Goal: Task Accomplishment & Management: Use online tool/utility

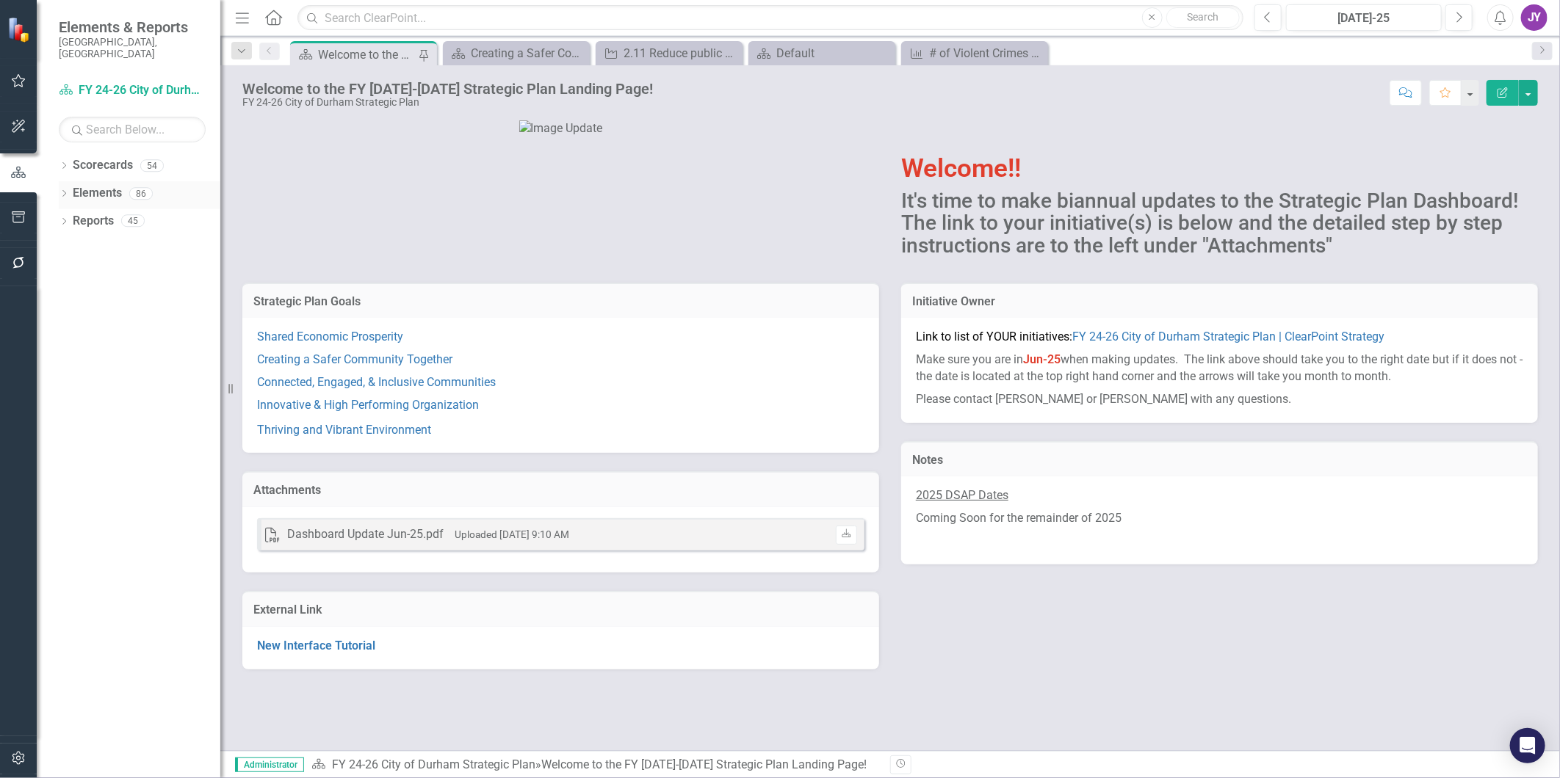
click at [60, 181] on div "Dropdown Elements 86" at bounding box center [140, 195] width 162 height 28
click at [61, 163] on icon "Dropdown" at bounding box center [64, 167] width 10 height 8
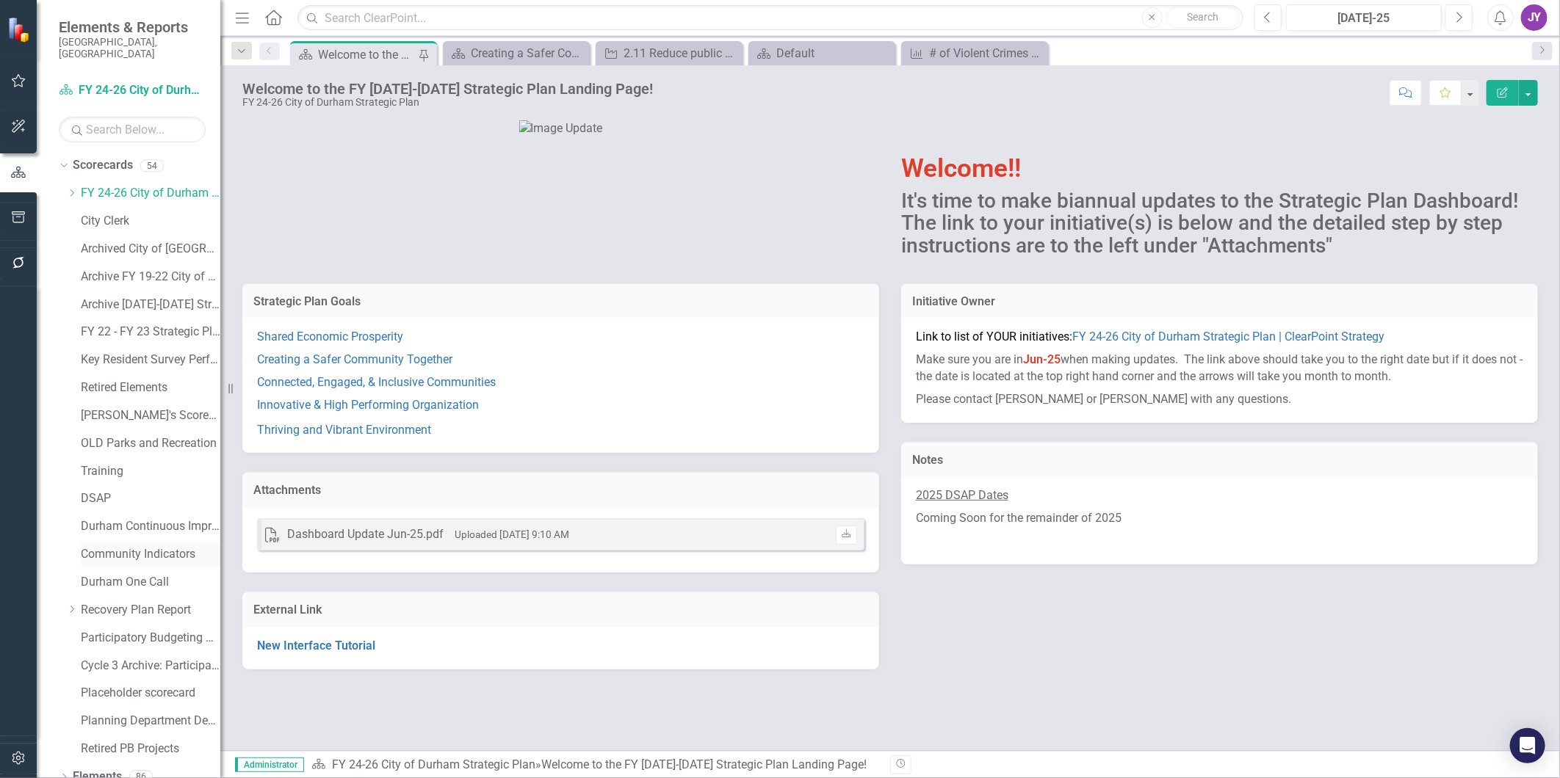
click at [143, 549] on link "Community Indicators" at bounding box center [151, 554] width 140 height 17
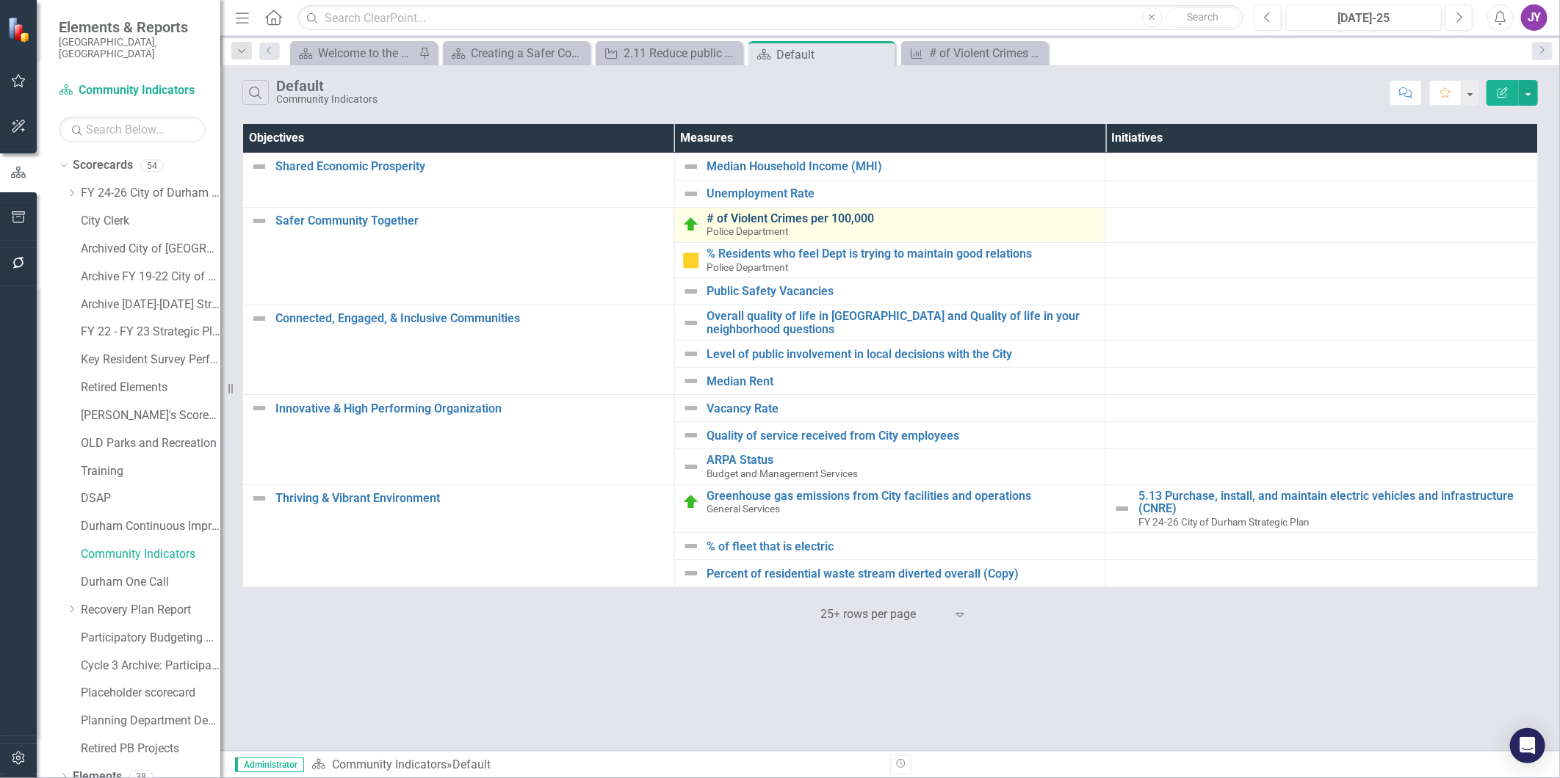
click at [765, 217] on link "# of Violent Crimes per 100,000" at bounding box center [902, 218] width 391 height 13
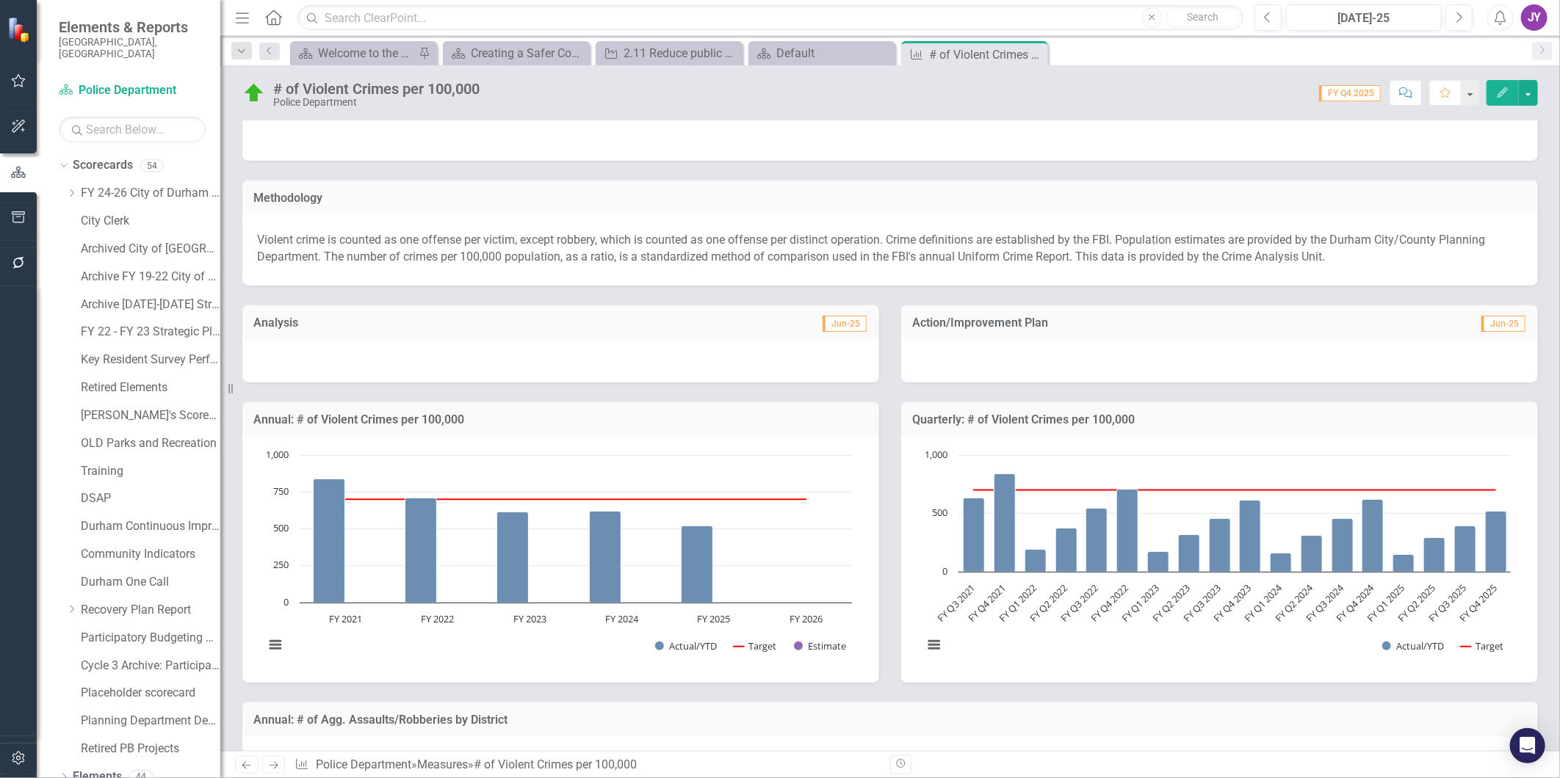
scroll to position [305, 0]
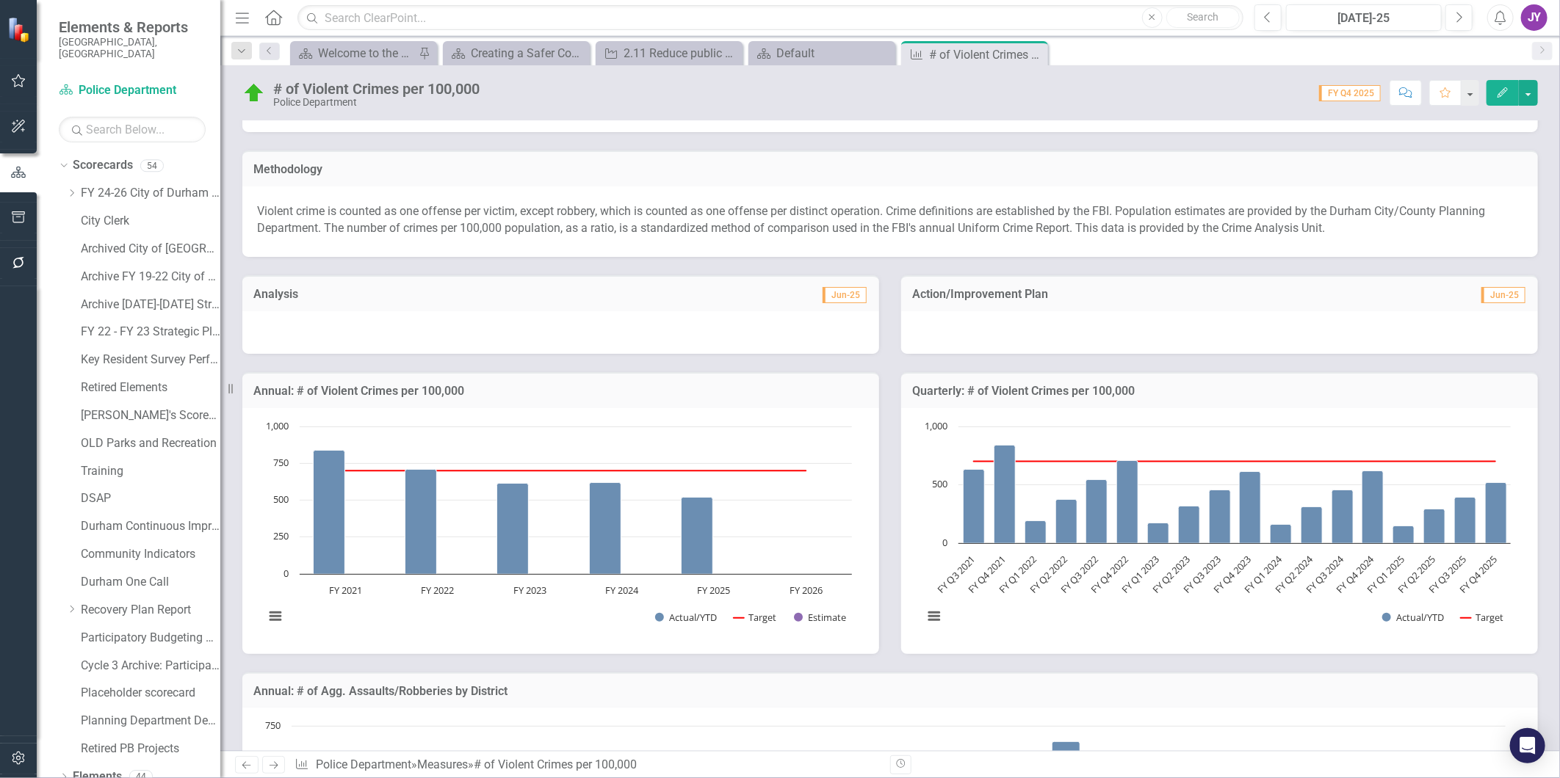
click at [647, 389] on h3 "Annual: # of Violent Crimes per 100,000" at bounding box center [560, 391] width 615 height 13
click at [645, 389] on h3 "Annual: # of Violent Crimes per 100,000" at bounding box center [560, 391] width 615 height 13
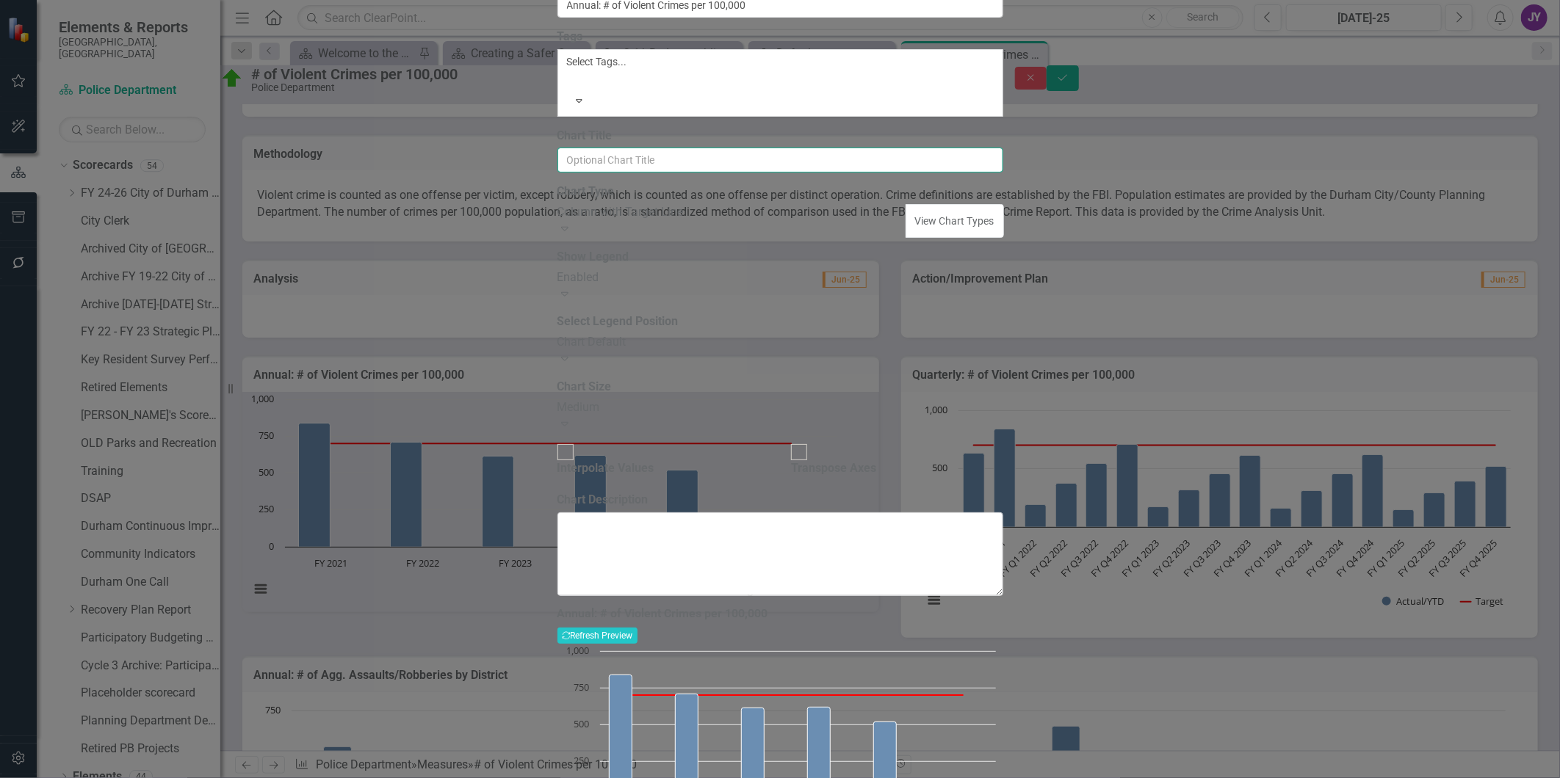
click at [740, 173] on input "Chart Title" at bounding box center [780, 160] width 446 height 25
type input "# of Violent Crimes per 100,000"
